Goal: Task Accomplishment & Management: Use online tool/utility

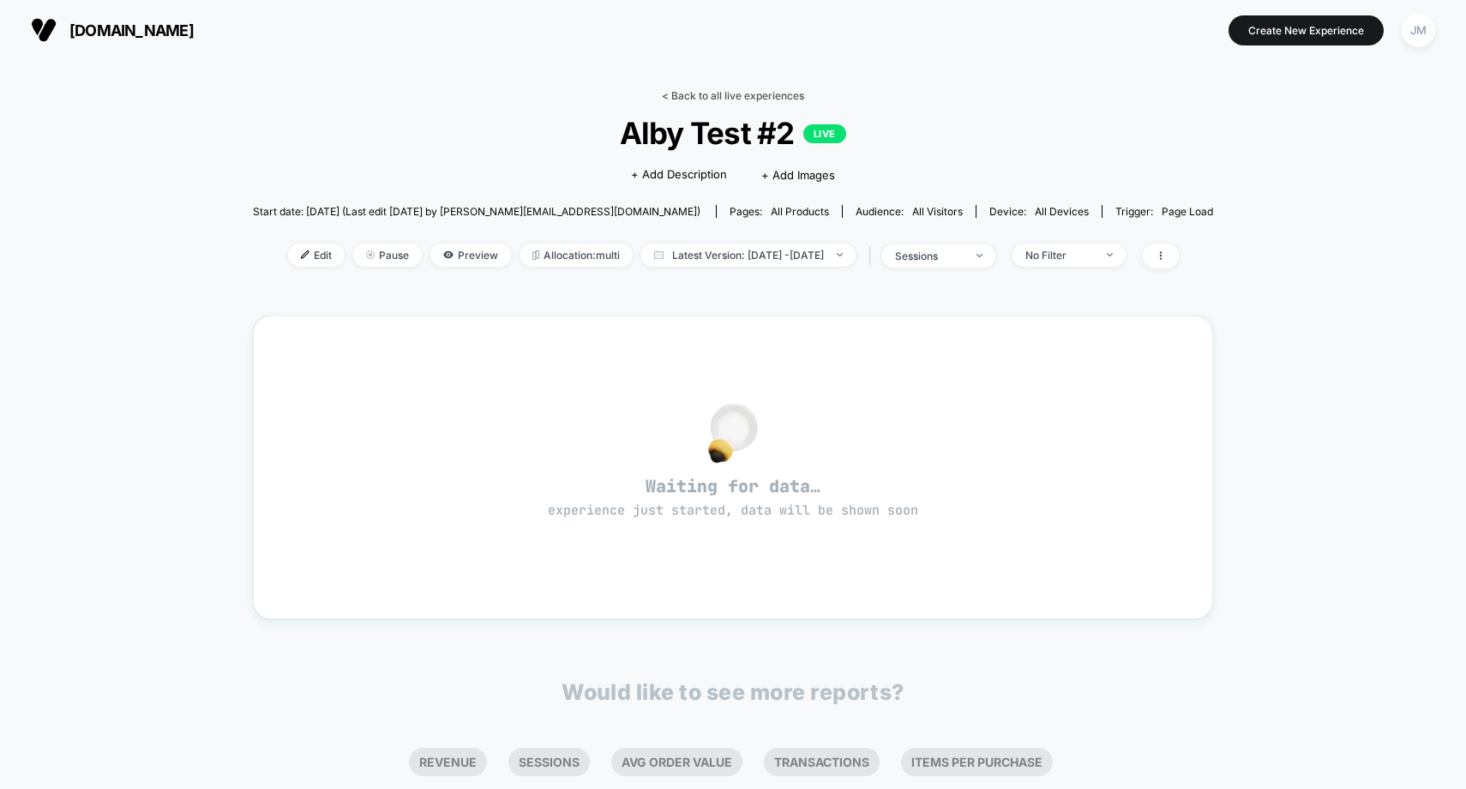
click at [760, 93] on link "< Back to all live experiences" at bounding box center [733, 95] width 142 height 13
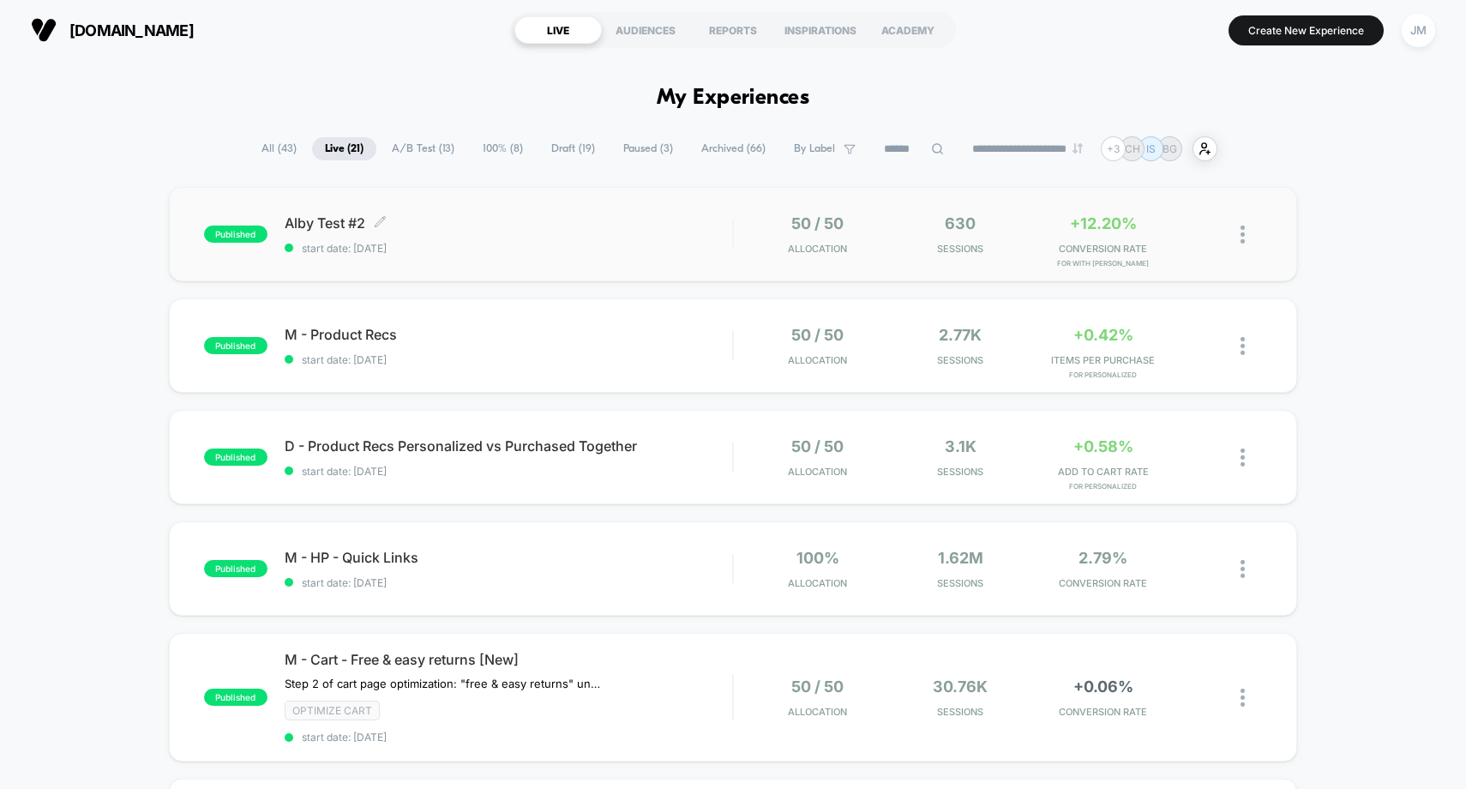
click at [560, 225] on span "Alby Test #2 Click to edit experience details" at bounding box center [509, 222] width 448 height 17
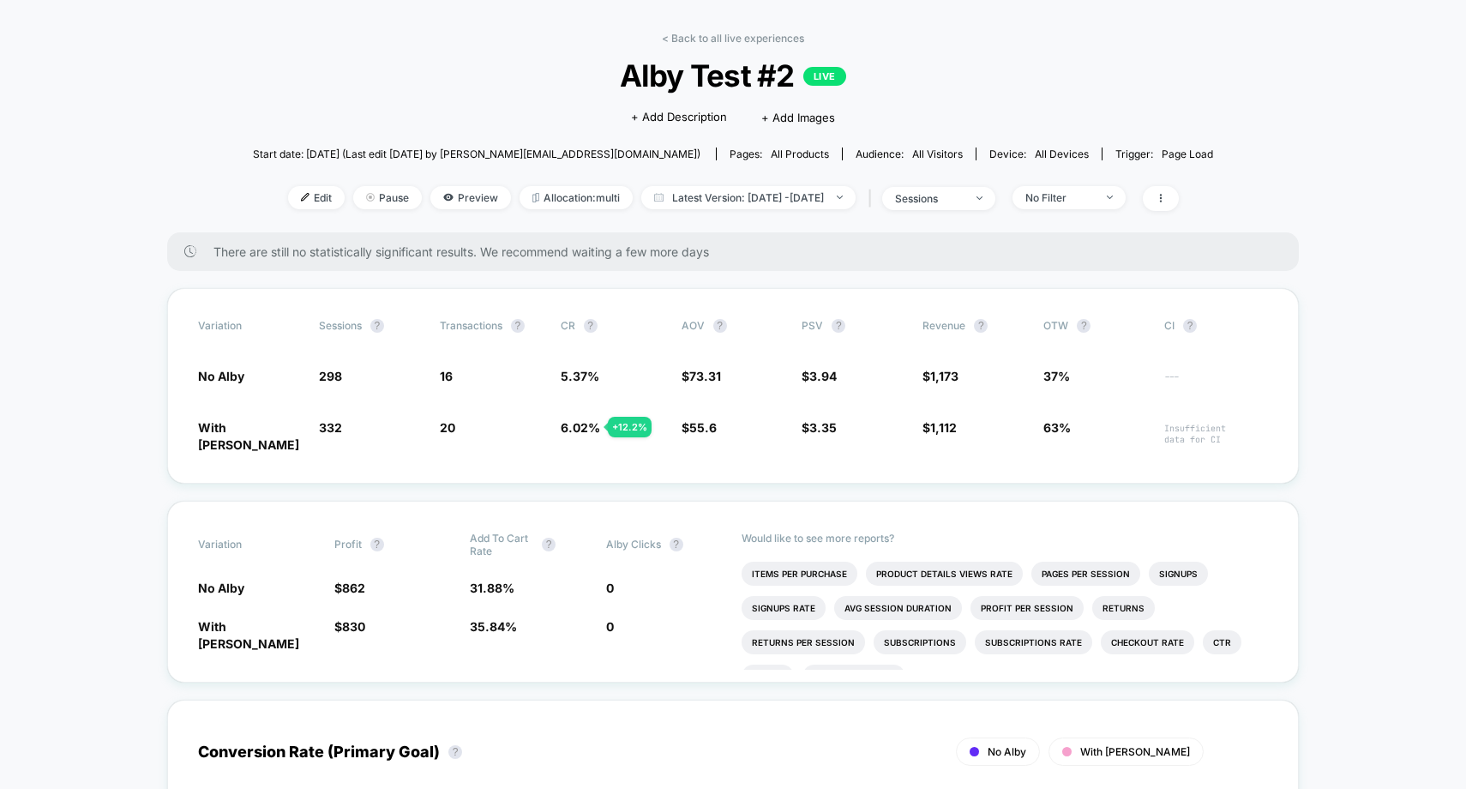
scroll to position [55, 0]
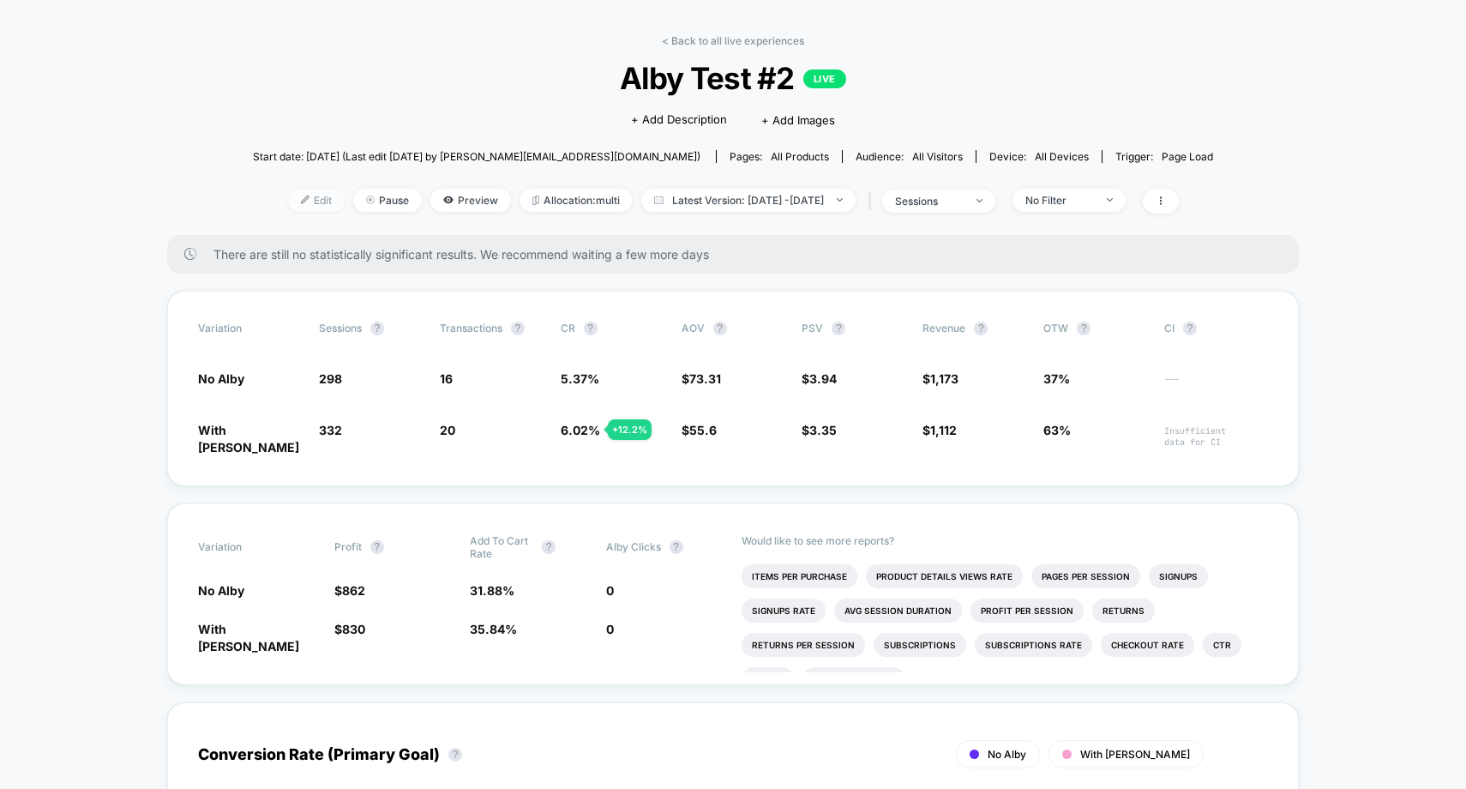
click at [288, 201] on span "Edit" at bounding box center [316, 200] width 57 height 23
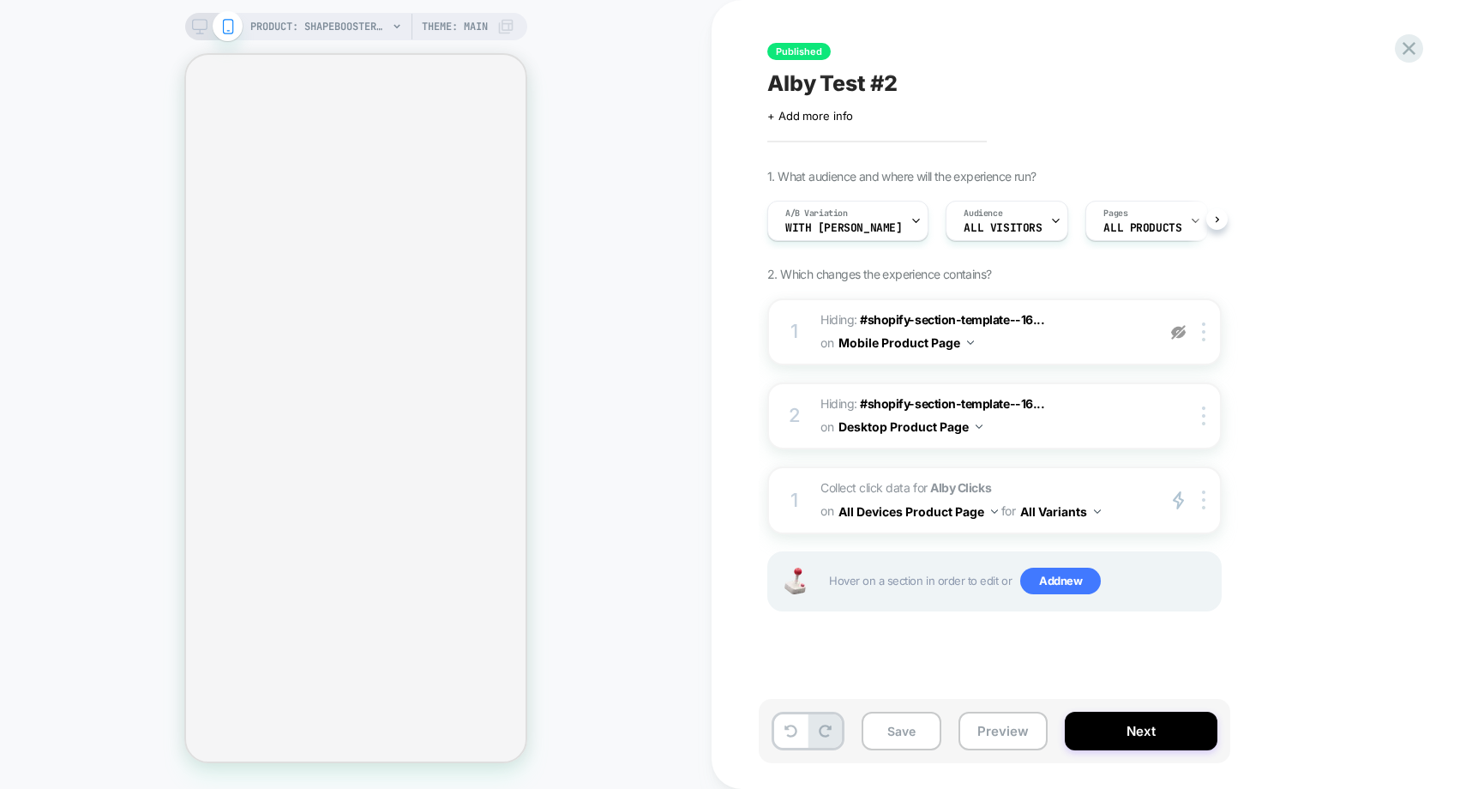
scroll to position [0, 1]
click at [1179, 502] on icon "primary 2" at bounding box center [1178, 500] width 13 height 20
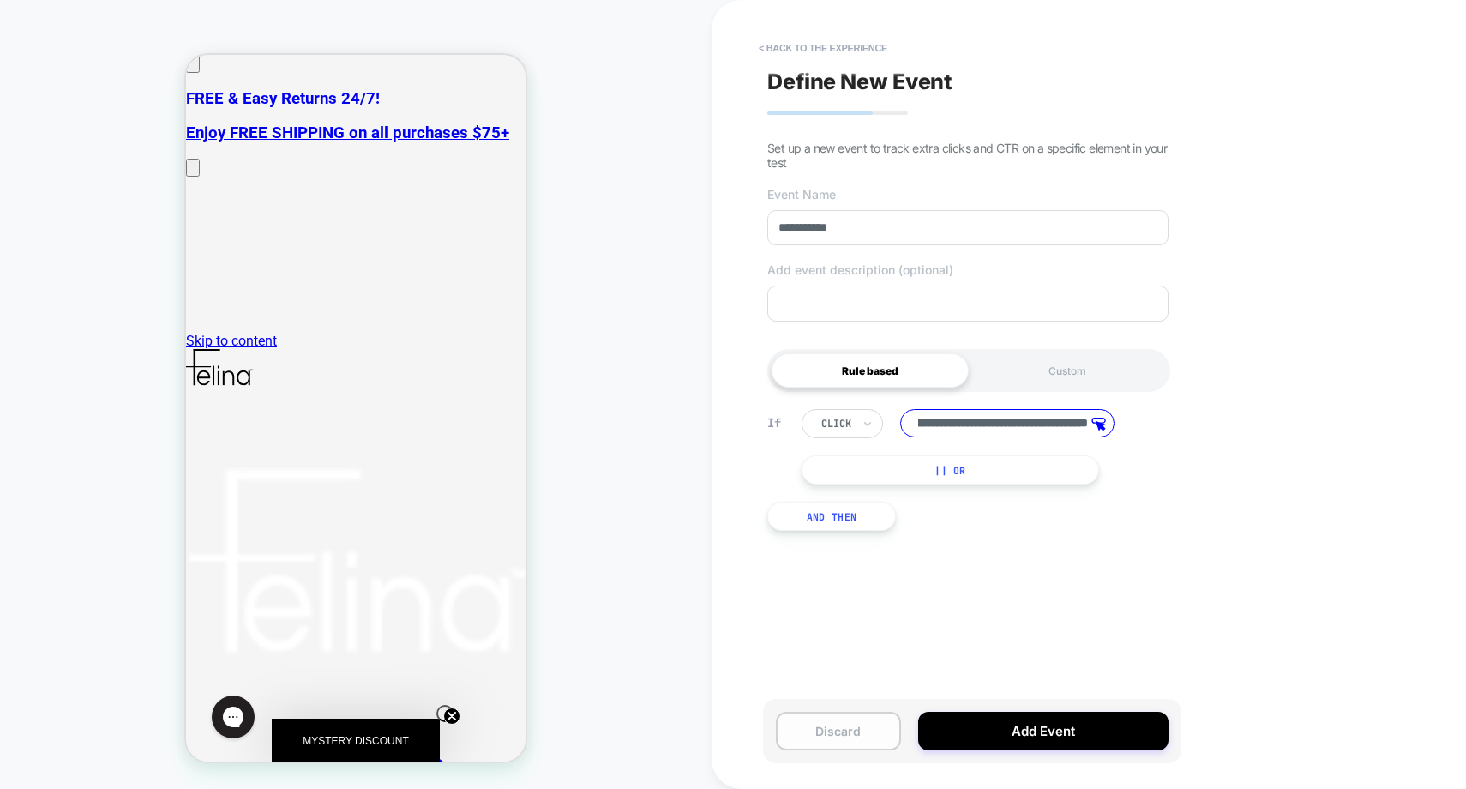
scroll to position [0, 0]
click at [822, 728] on button "Discard" at bounding box center [838, 731] width 125 height 39
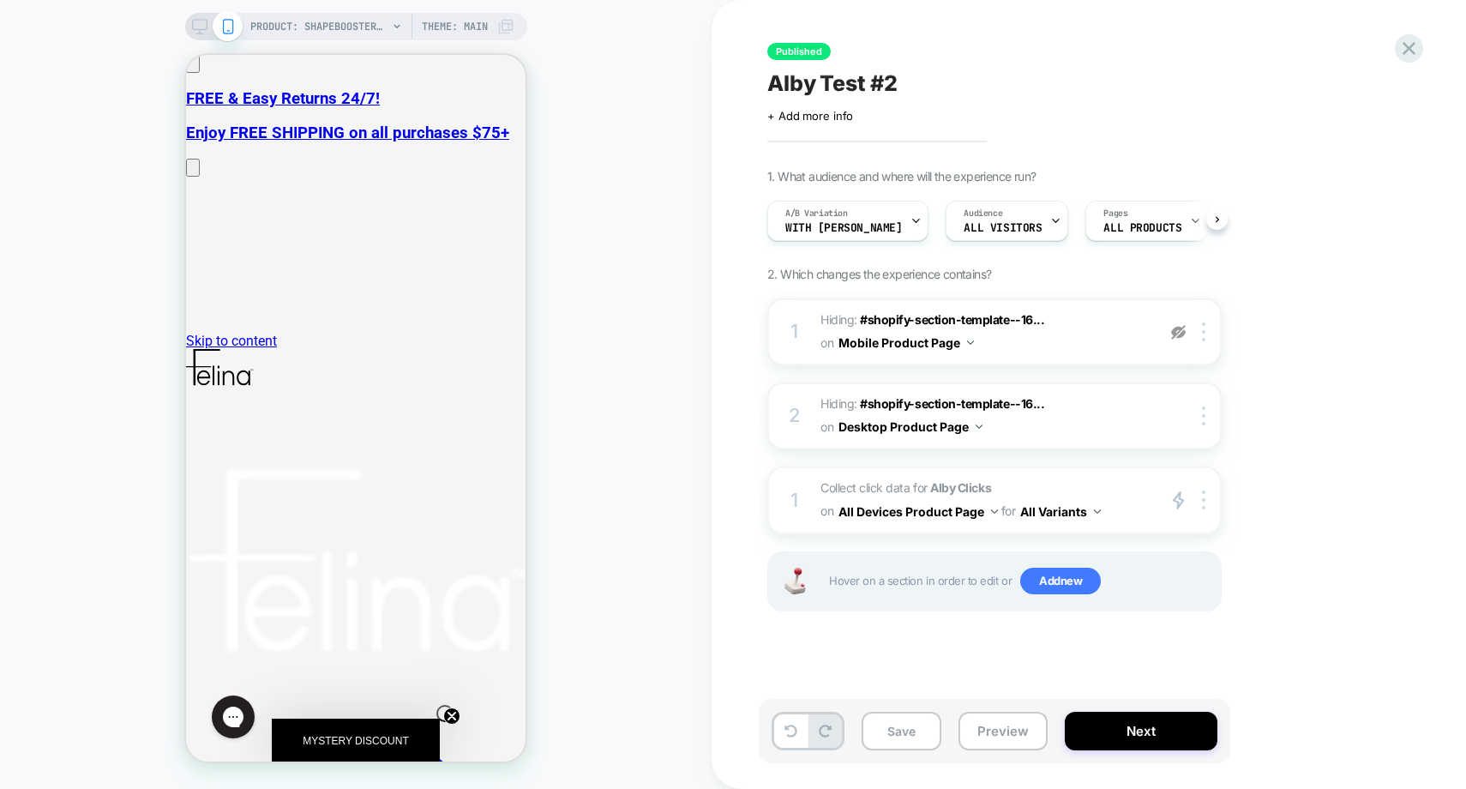
scroll to position [0, 1]
click at [1410, 46] on icon at bounding box center [1409, 48] width 13 height 13
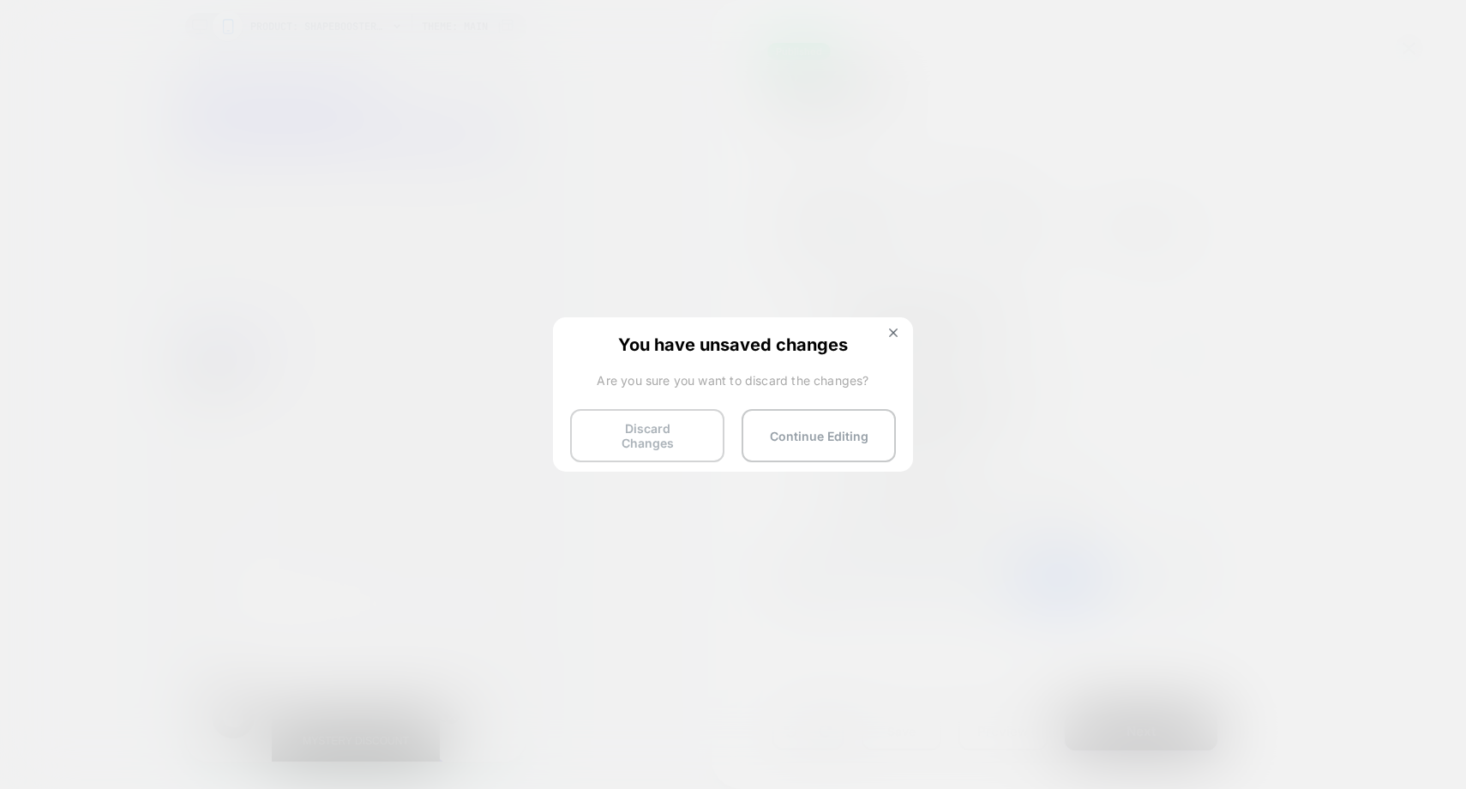
click at [647, 439] on button "Discard Changes" at bounding box center [647, 435] width 154 height 53
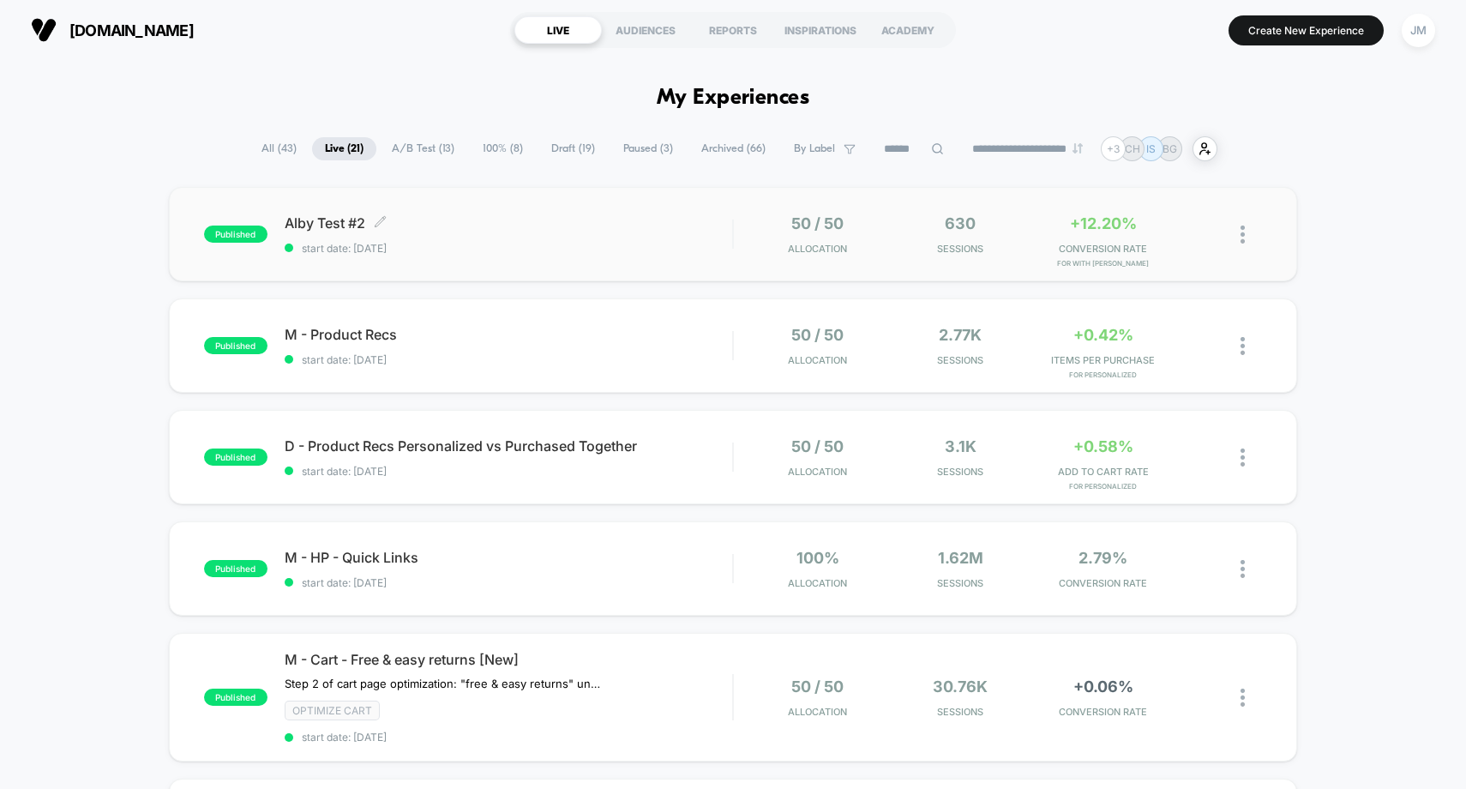
click at [602, 222] on span "Alby Test #2 Click to edit experience details" at bounding box center [509, 222] width 448 height 17
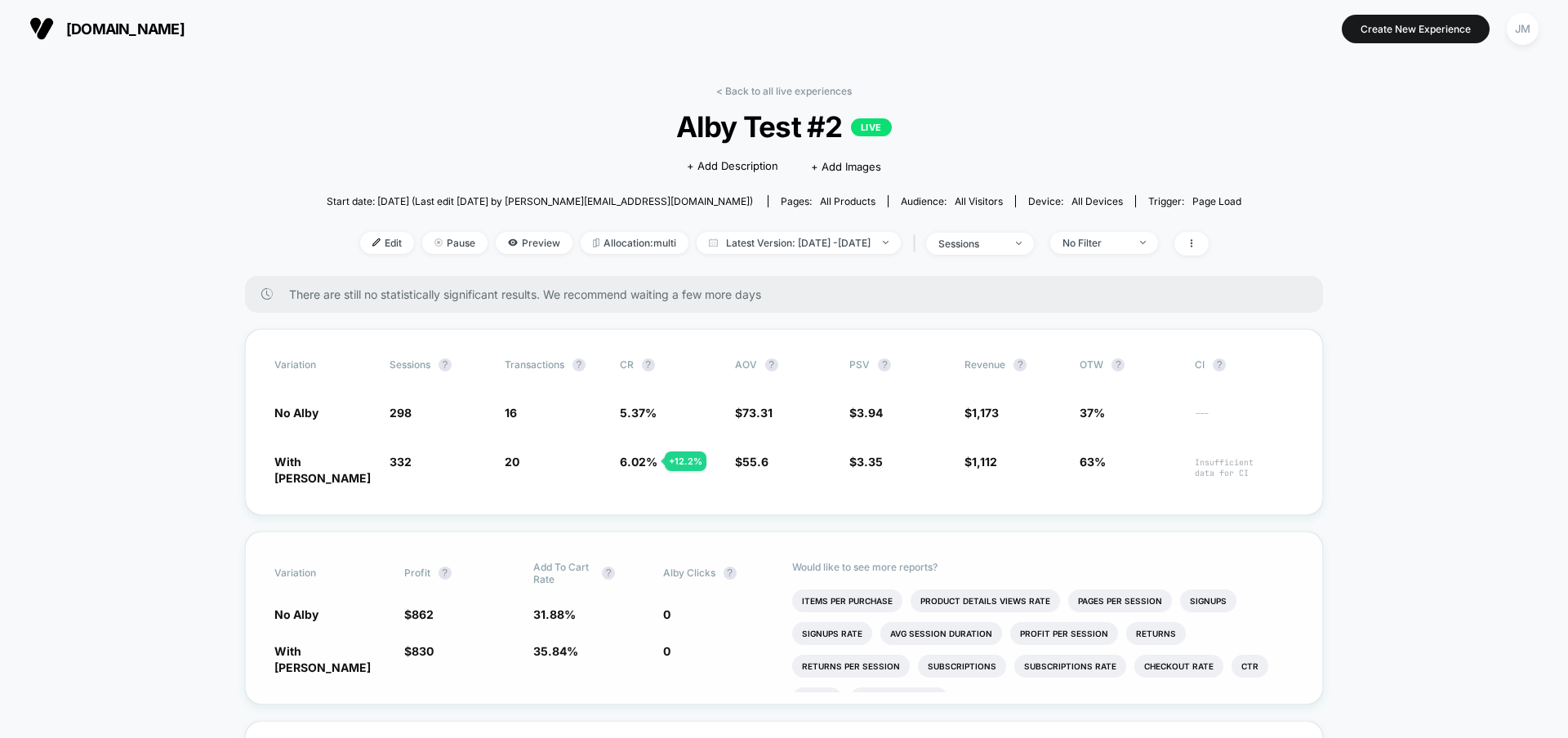
click at [697, 544] on div "Variation Profit ? Add To Cart Rate ? Alby Clicks ? No Alby $ 862 31.88 % 0 Wit…" at bounding box center [784, 618] width 1078 height 173
